Goal: Information Seeking & Learning: Learn about a topic

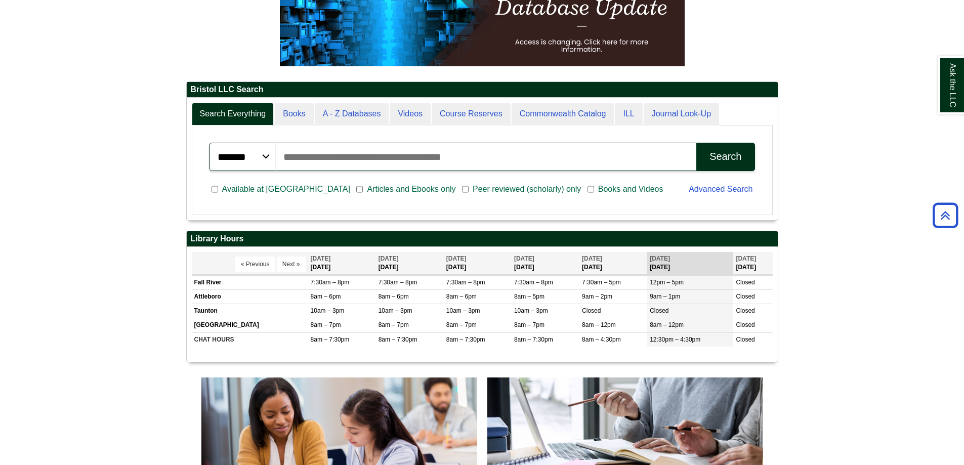
click at [354, 158] on input "Search articles, books, journals & more" at bounding box center [486, 157] width 422 height 28
drag, startPoint x: 353, startPoint y: 323, endPoint x: 727, endPoint y: 322, distance: 374.0
click at [727, 322] on div "Ask the LLC" at bounding box center [482, 232] width 964 height 465
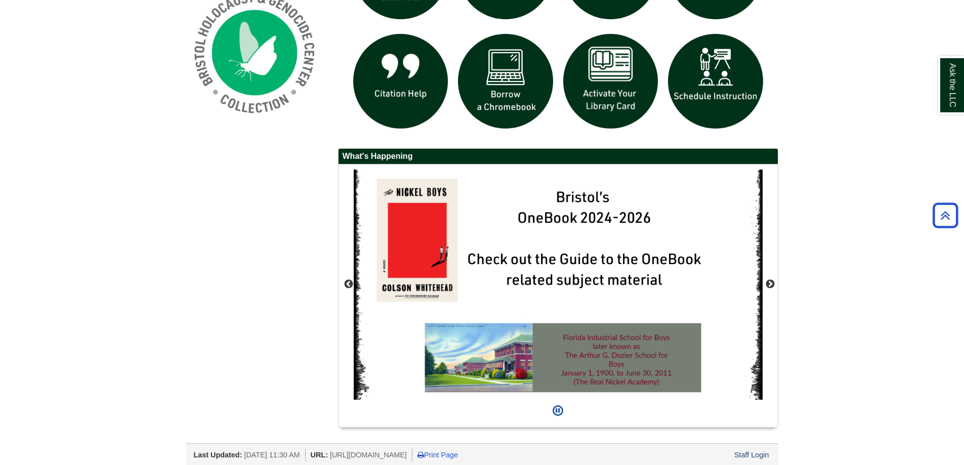
scroll to position [828, 0]
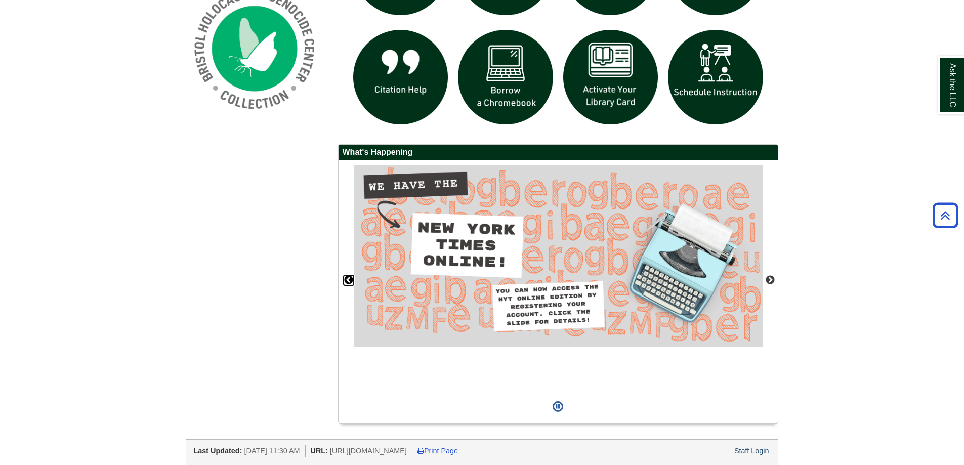
click at [349, 279] on button "Previous" at bounding box center [349, 280] width 10 height 10
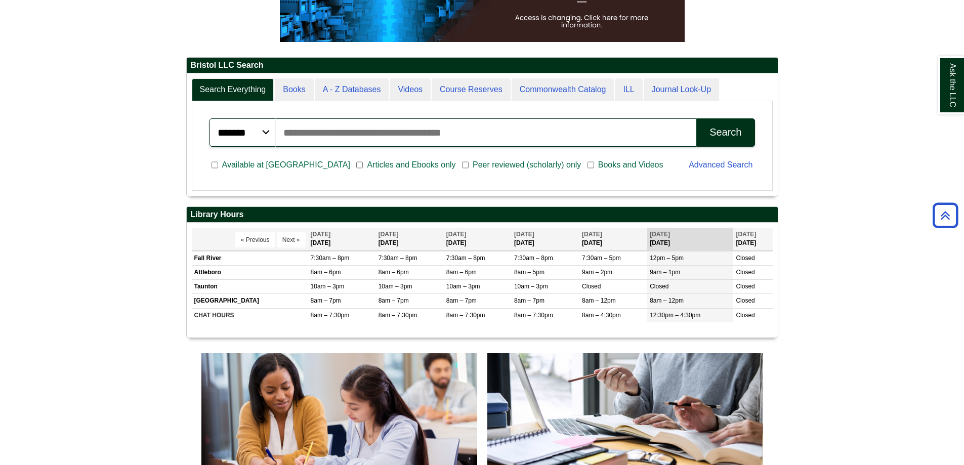
scroll to position [120, 0]
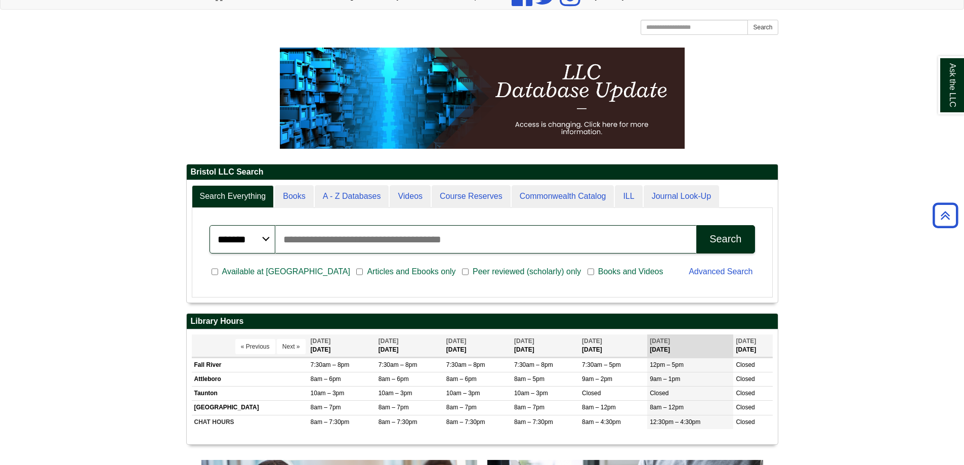
click at [326, 231] on input "Search articles, books, journals & more" at bounding box center [486, 239] width 422 height 28
type input "**********"
click at [696, 225] on button "Search" at bounding box center [725, 239] width 58 height 28
click at [728, 241] on div "Search" at bounding box center [726, 239] width 32 height 12
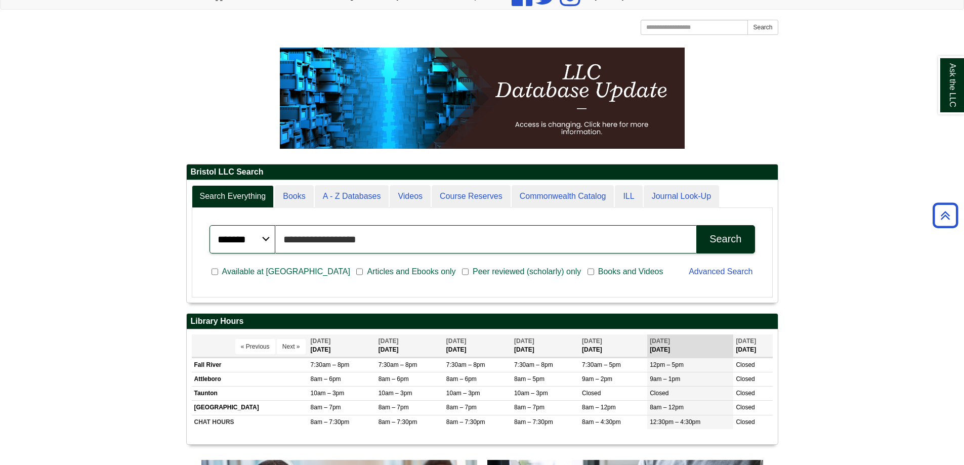
drag, startPoint x: 424, startPoint y: 245, endPoint x: 273, endPoint y: 239, distance: 151.4
click at [273, 239] on div "**********" at bounding box center [483, 239] width 546 height 28
click at [696, 225] on button "Search" at bounding box center [725, 239] width 58 height 28
type input "**********"
click at [735, 230] on button "Search" at bounding box center [725, 239] width 58 height 28
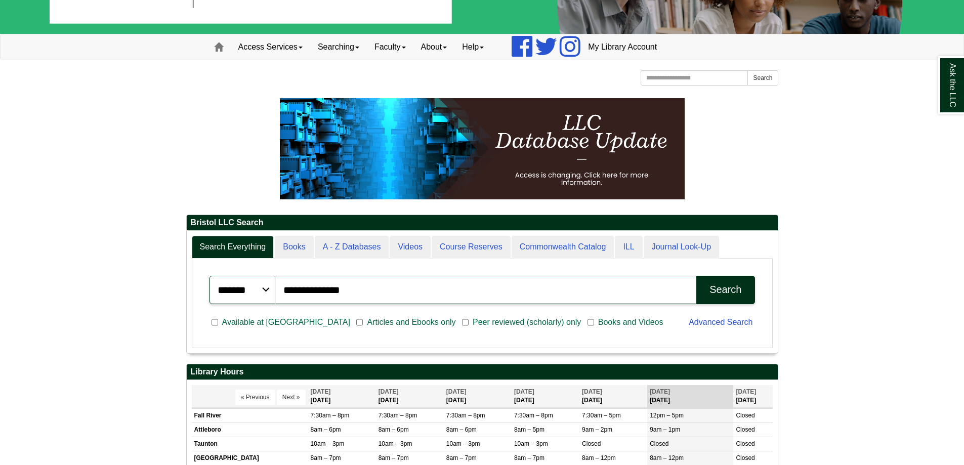
click at [706, 295] on button "Search" at bounding box center [725, 290] width 58 height 28
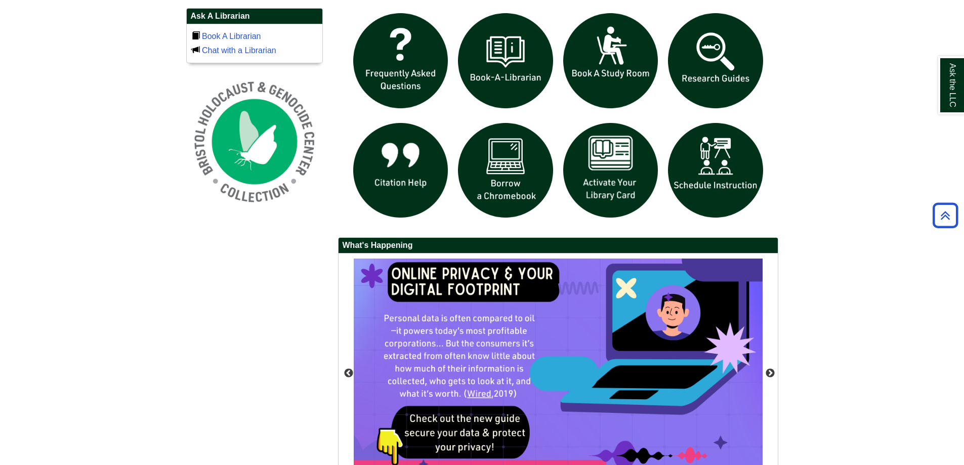
scroll to position [828, 0]
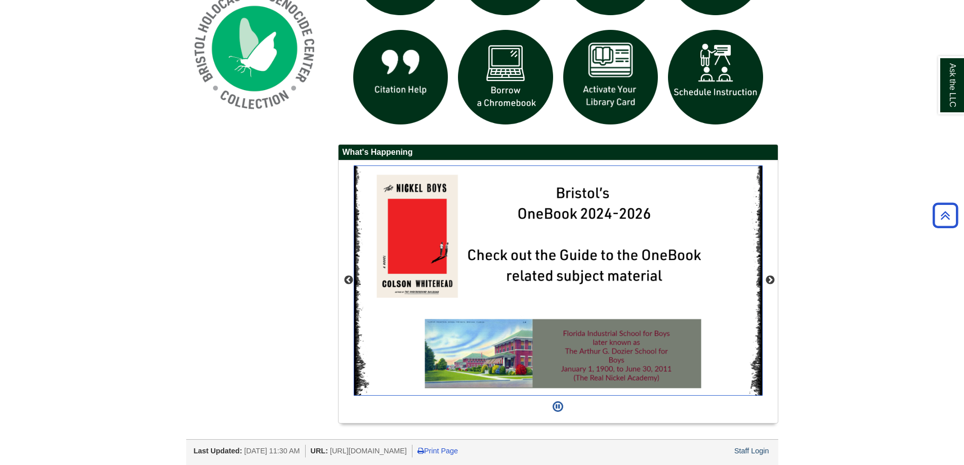
click at [603, 303] on img "slideshow" at bounding box center [558, 280] width 409 height 230
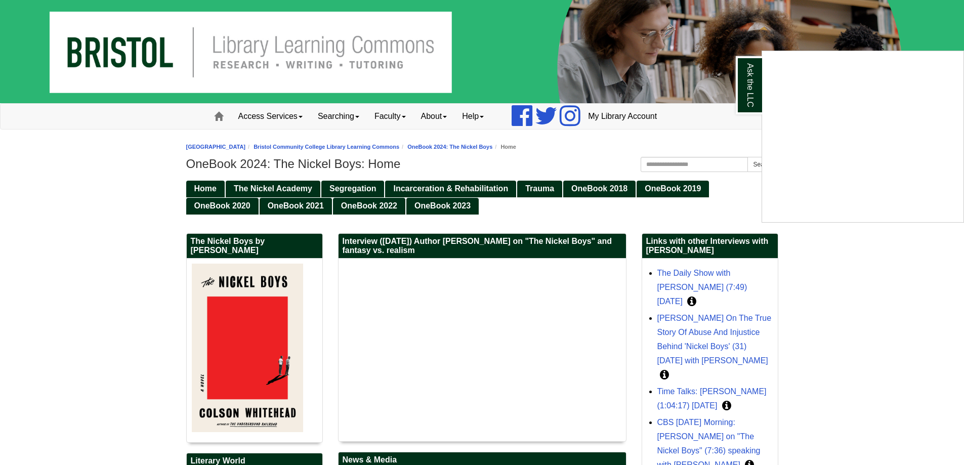
click at [389, 145] on div "Ask the LLC" at bounding box center [482, 232] width 964 height 465
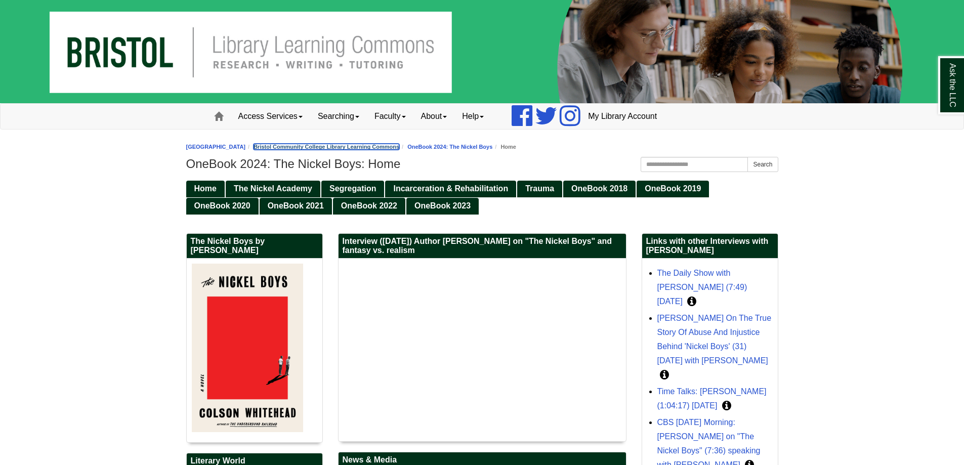
click at [389, 145] on link "Bristol Community College Library Learning Commons" at bounding box center [327, 147] width 146 height 6
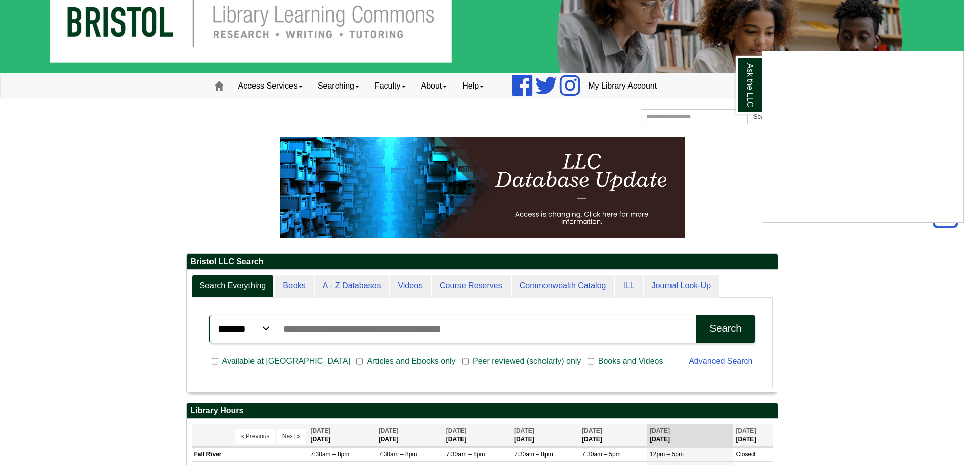
scroll to position [19, 0]
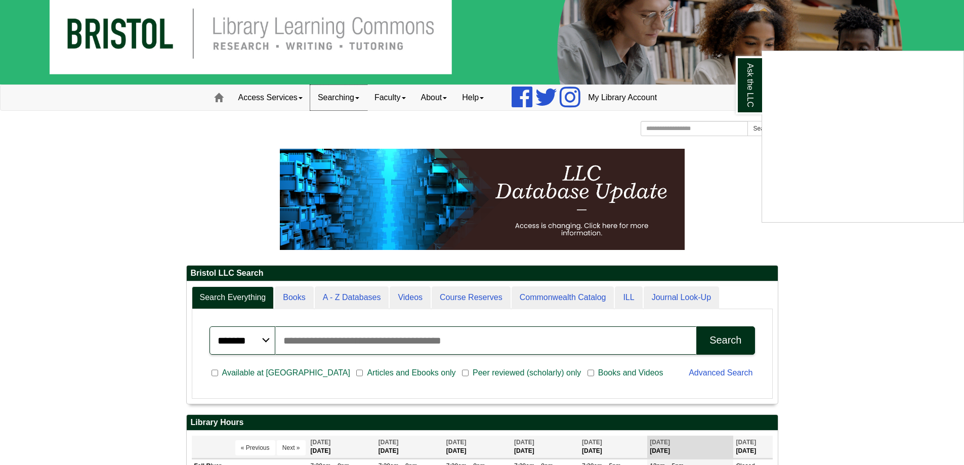
click at [342, 96] on div "Ask the LLC" at bounding box center [482, 232] width 964 height 465
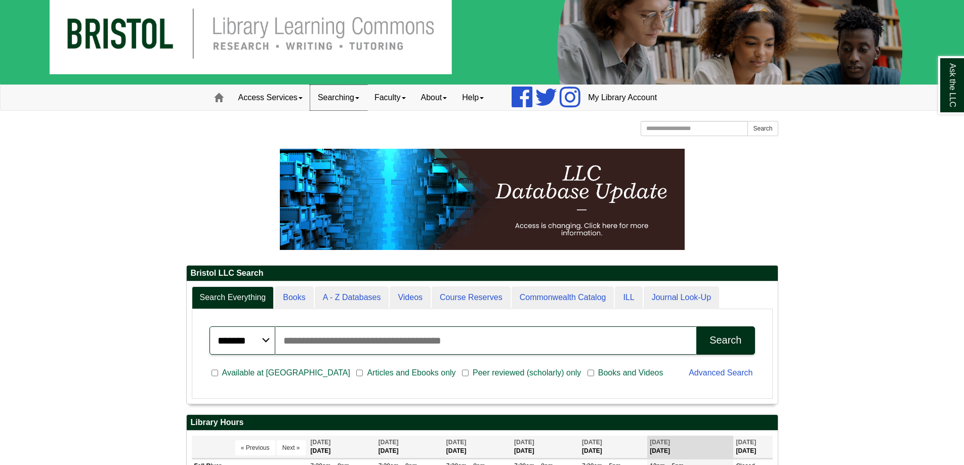
click at [342, 96] on link "Searching" at bounding box center [338, 97] width 57 height 25
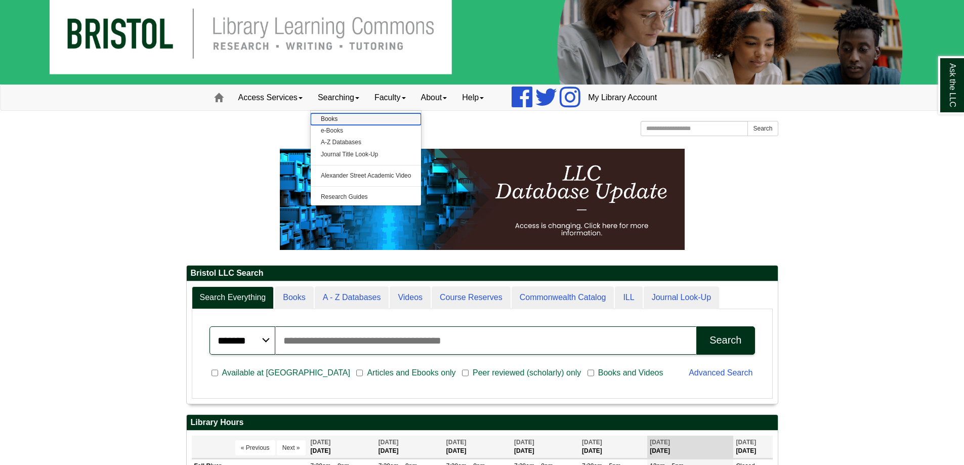
click at [335, 117] on link "Books" at bounding box center [366, 119] width 111 height 12
